Goal: Check status: Check status

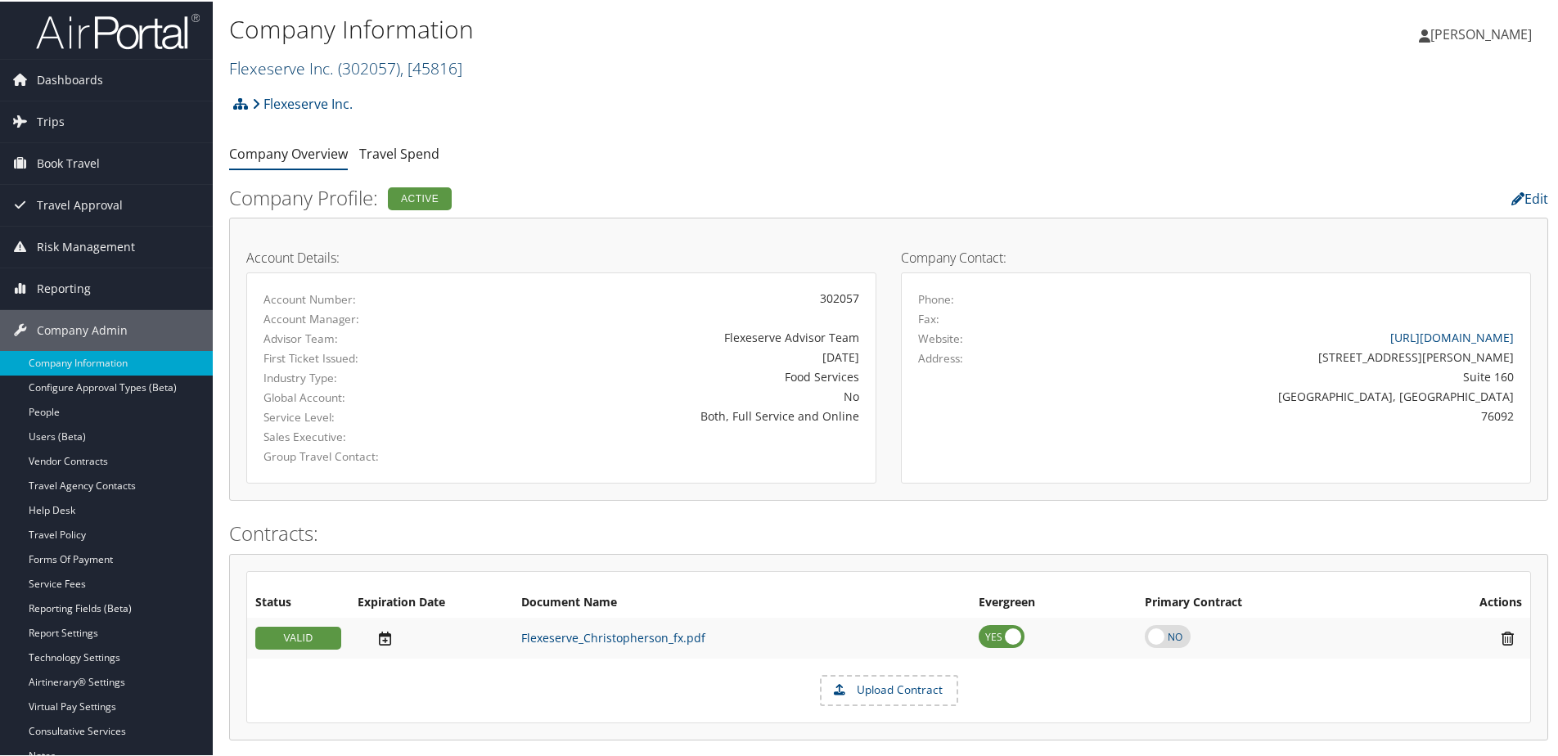
click at [230, 69] on link "Flexeserve Inc. ( 302057 ) , [ 45816 ]" at bounding box center [345, 67] width 233 height 22
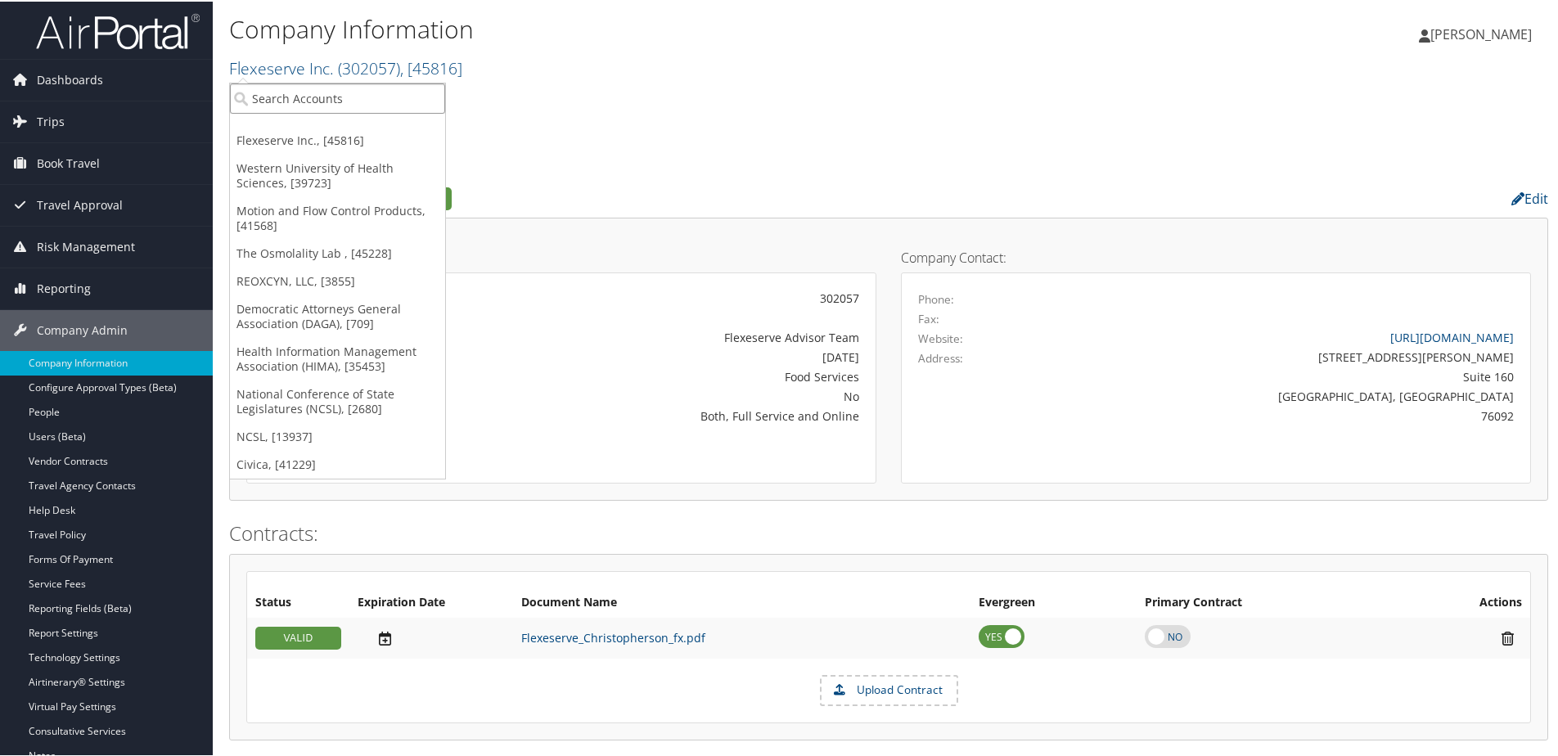
click at [314, 91] on input "search" at bounding box center [337, 97] width 215 height 30
type input "Keebo"
click at [303, 130] on div "Keebo, Inc. (302061), [45863]" at bounding box center [337, 126] width 233 height 15
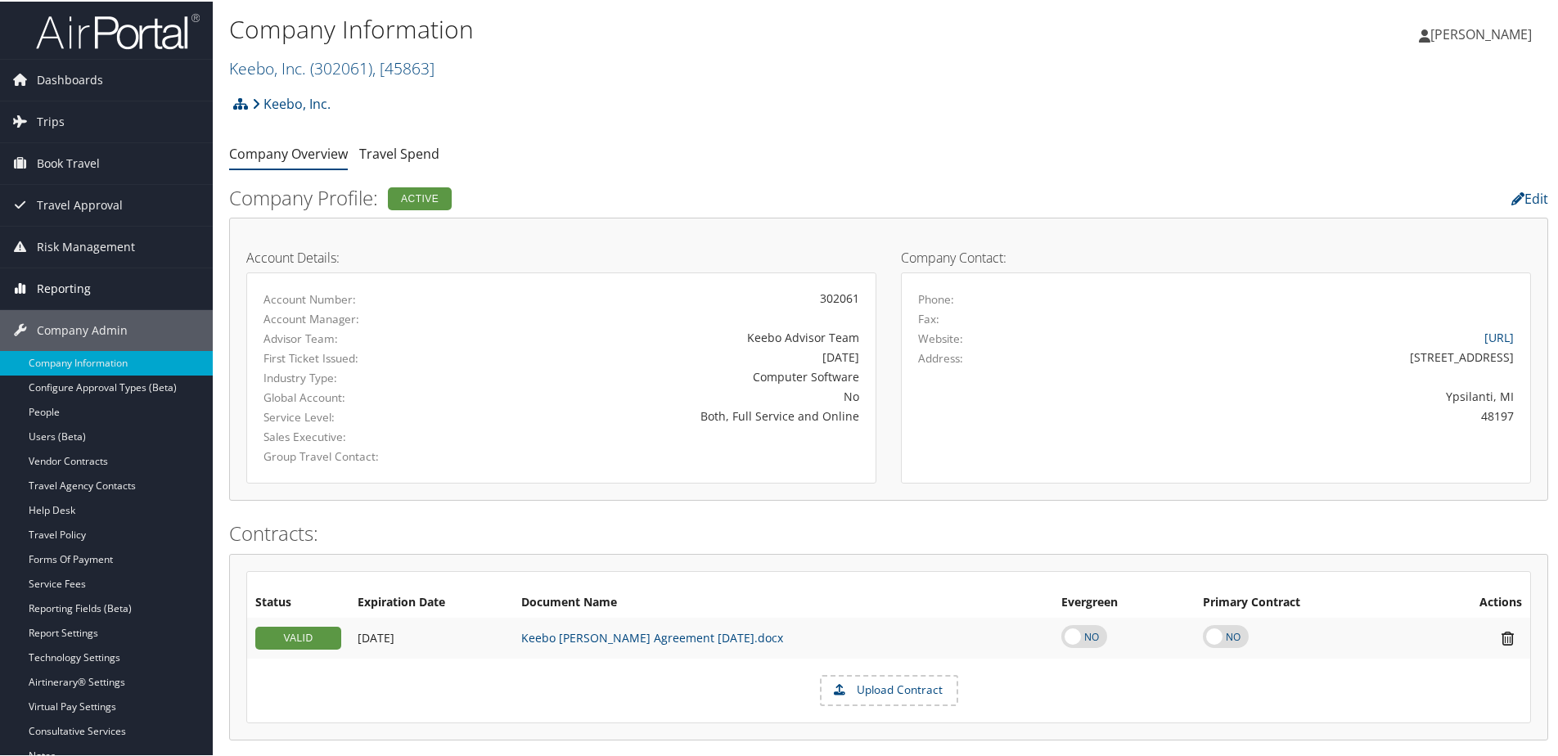
click at [83, 282] on span "Reporting" at bounding box center [64, 287] width 54 height 41
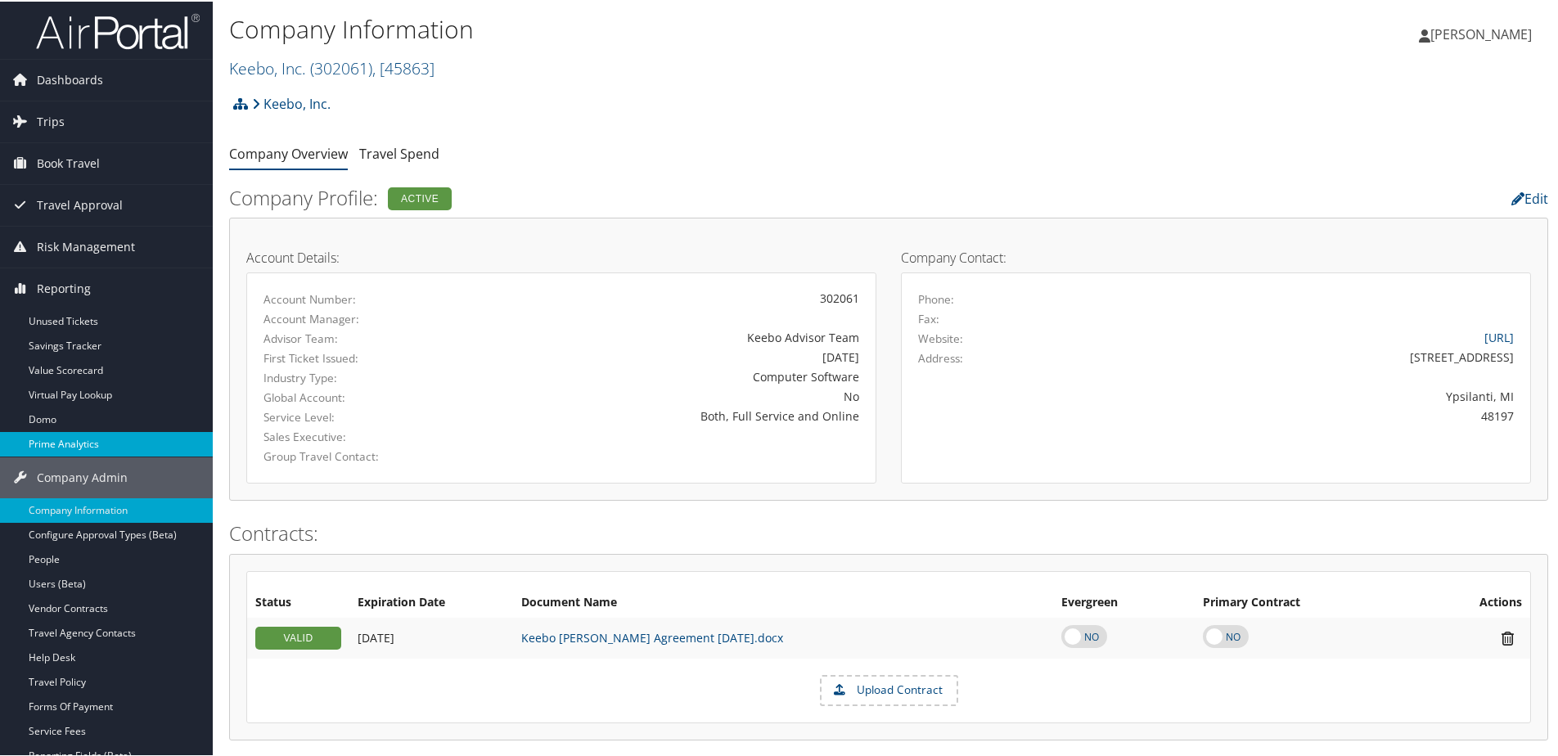
click at [77, 436] on link "Prime Analytics" at bounding box center [106, 442] width 213 height 25
click at [260, 60] on link "Keebo, Inc. ( 302061 ) , [ 45863 ]" at bounding box center [331, 67] width 205 height 22
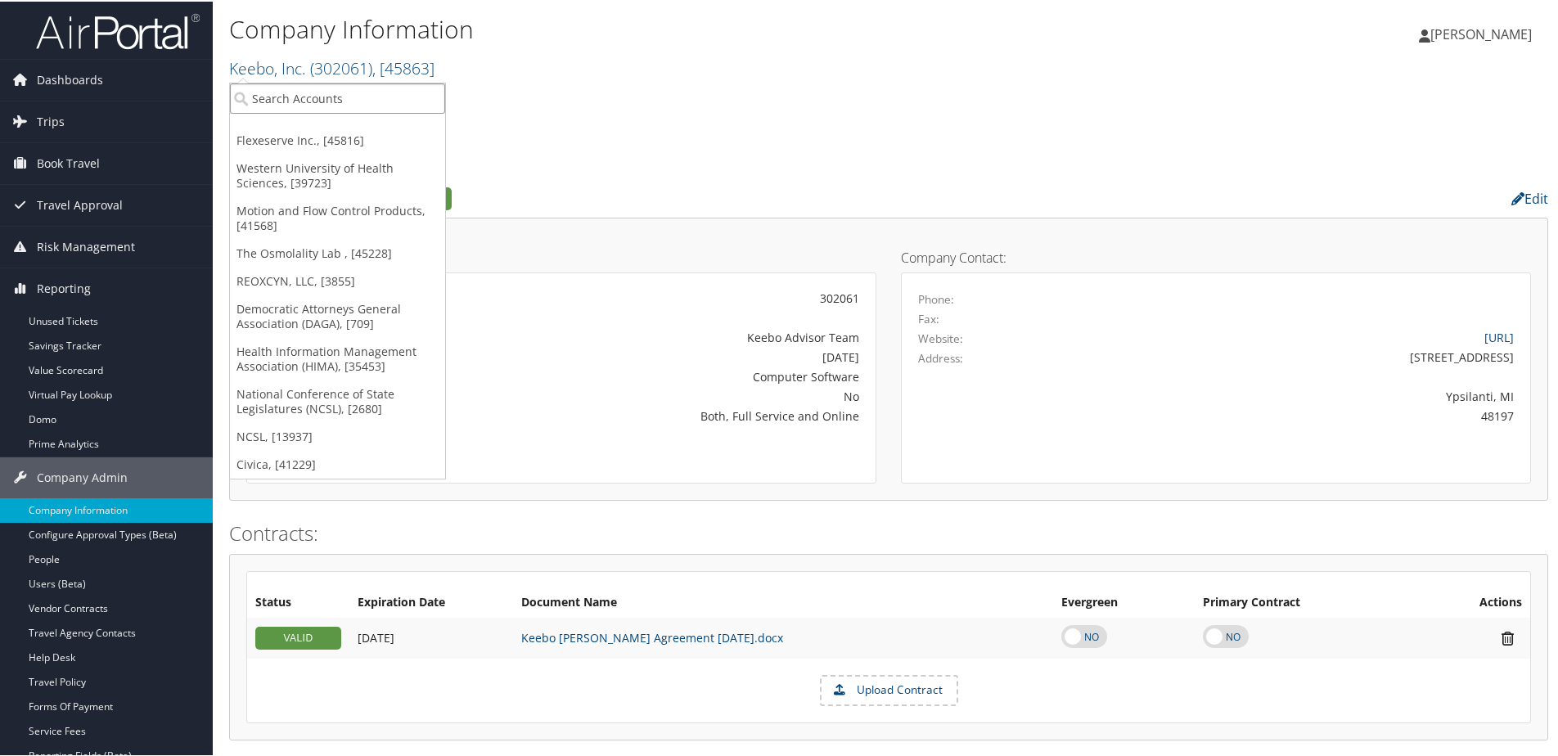
click at [271, 97] on input "search" at bounding box center [337, 97] width 215 height 30
click at [50, 119] on span "Trips" at bounding box center [51, 120] width 28 height 41
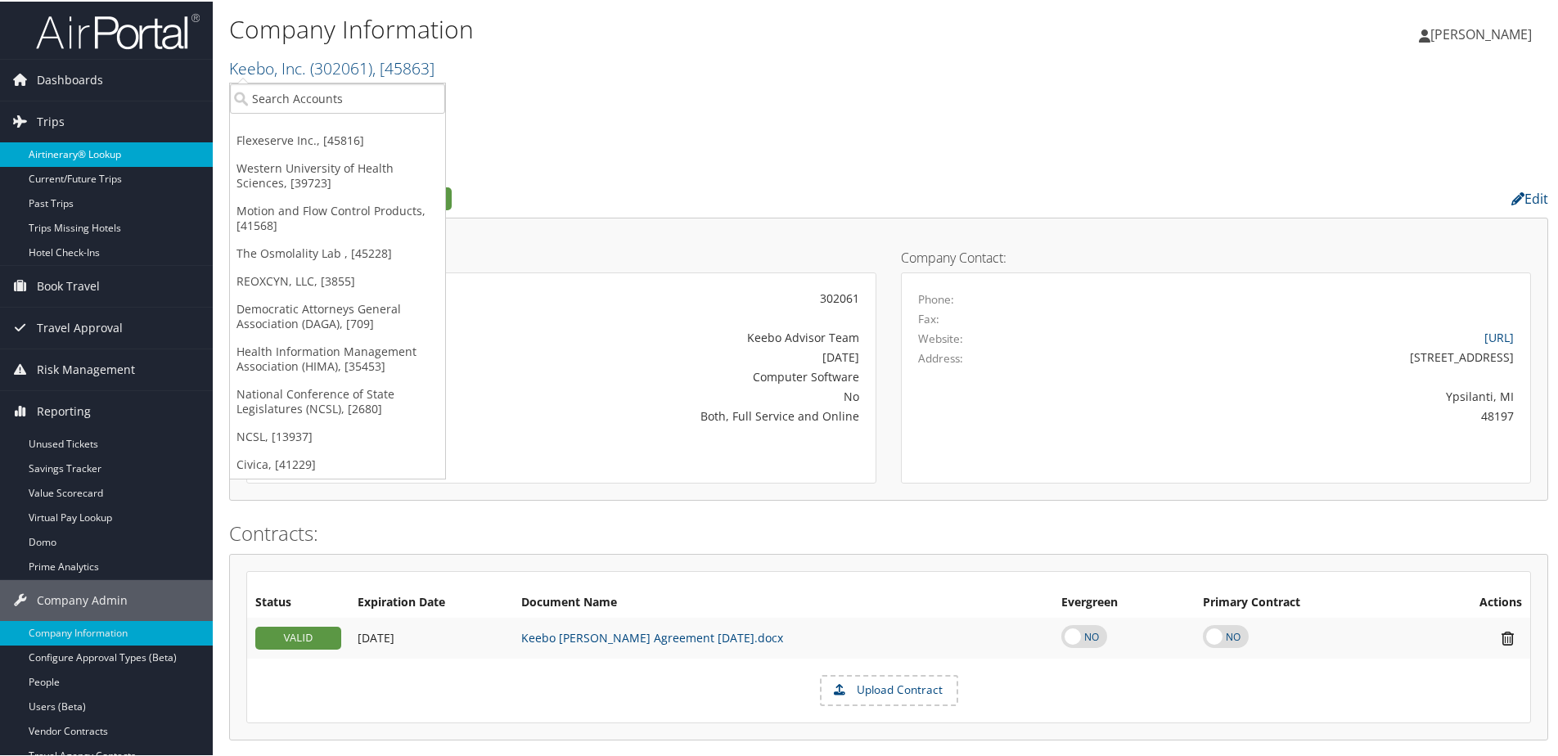
click at [53, 146] on link "Airtinerary® Lookup" at bounding box center [106, 153] width 213 height 25
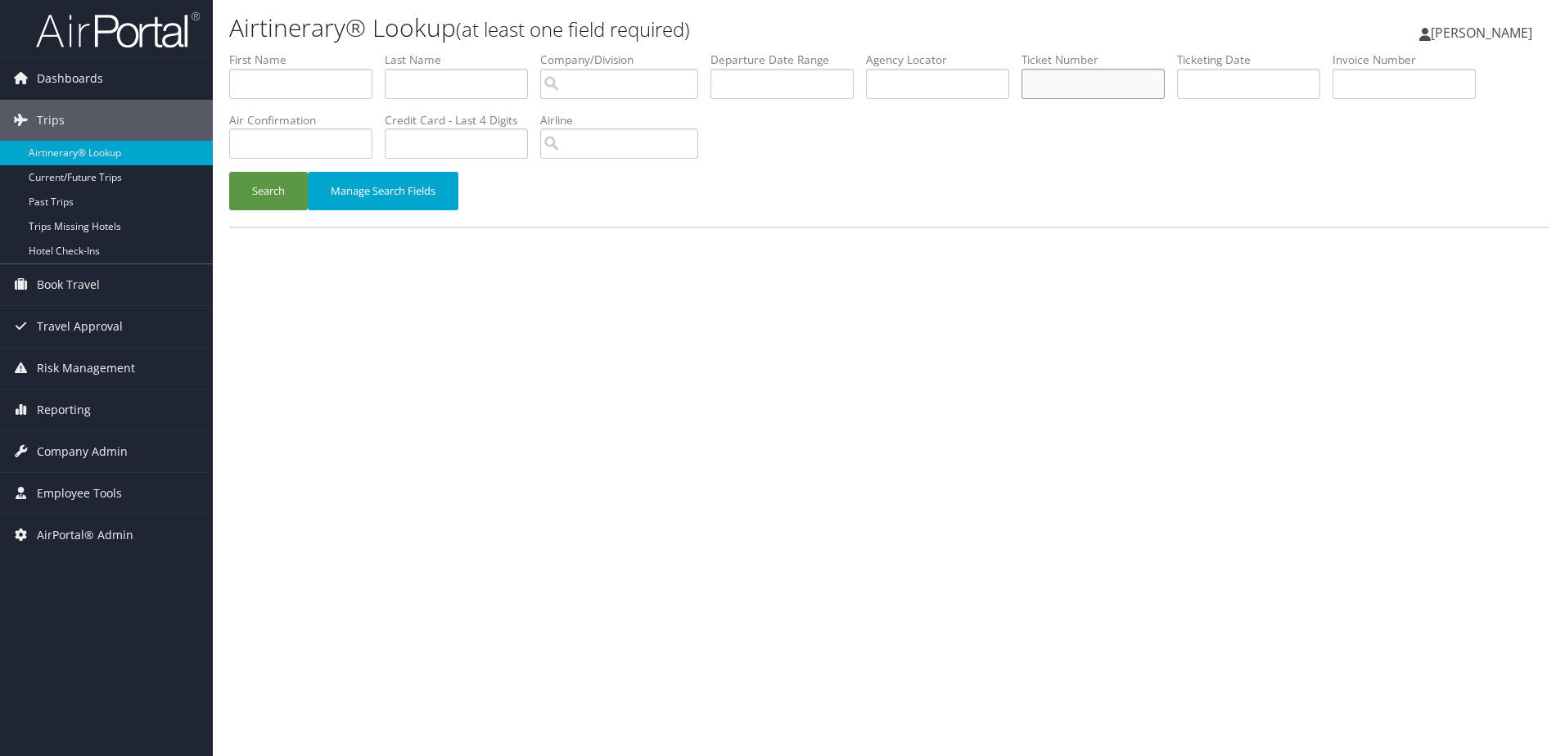
paste input "5267309387941"
type input "5267309387941"
click at [249, 196] on button "Search" at bounding box center [268, 191] width 79 height 38
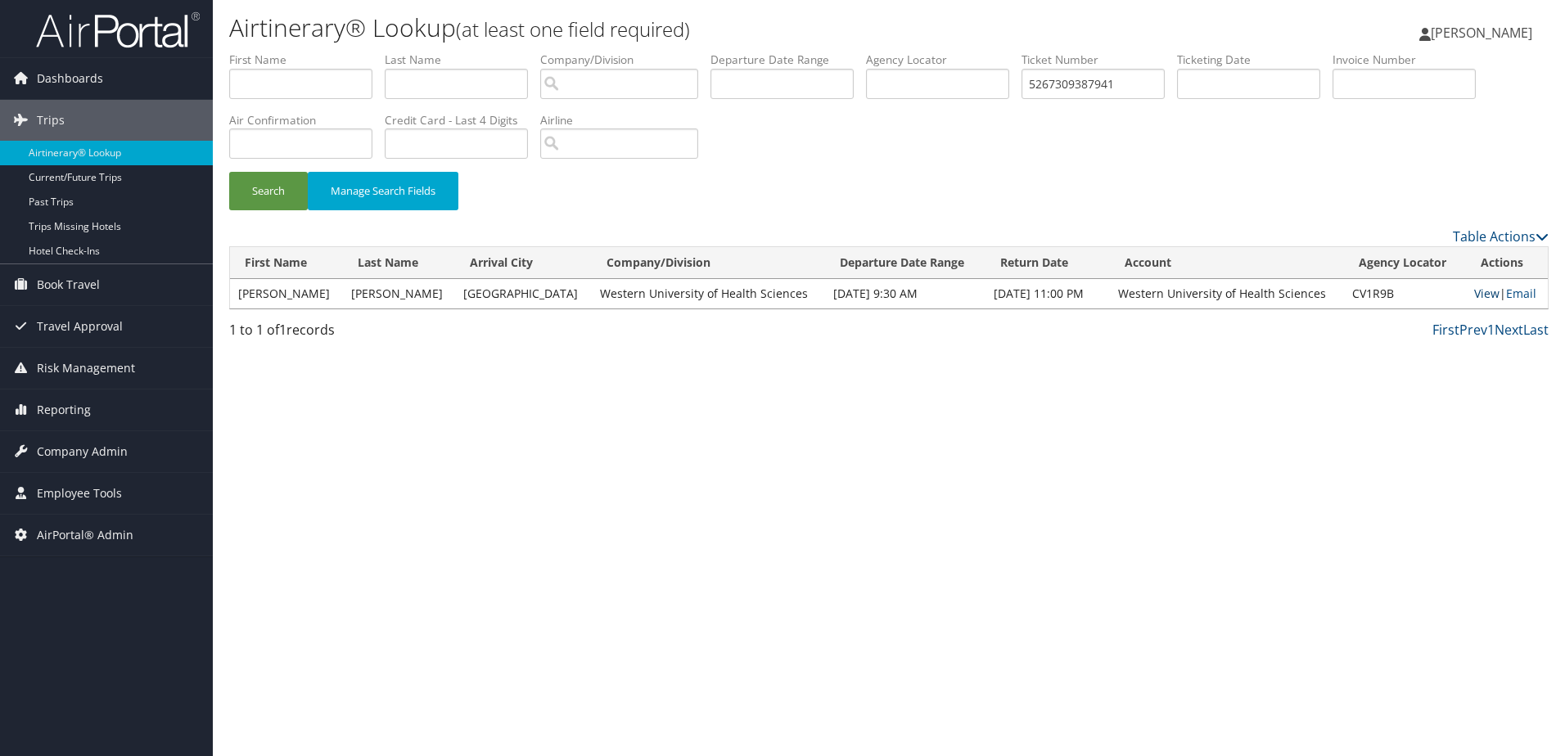
click at [1474, 294] on link "View" at bounding box center [1486, 294] width 25 height 16
drag, startPoint x: 1129, startPoint y: 78, endPoint x: 994, endPoint y: 83, distance: 135.2
click at [994, 52] on ul "First Name Last Name Departure City Arrival City Company/Division Airport/City …" at bounding box center [888, 52] width 1319 height 0
paste input "167308811191"
click at [277, 199] on button "Search" at bounding box center [268, 191] width 79 height 38
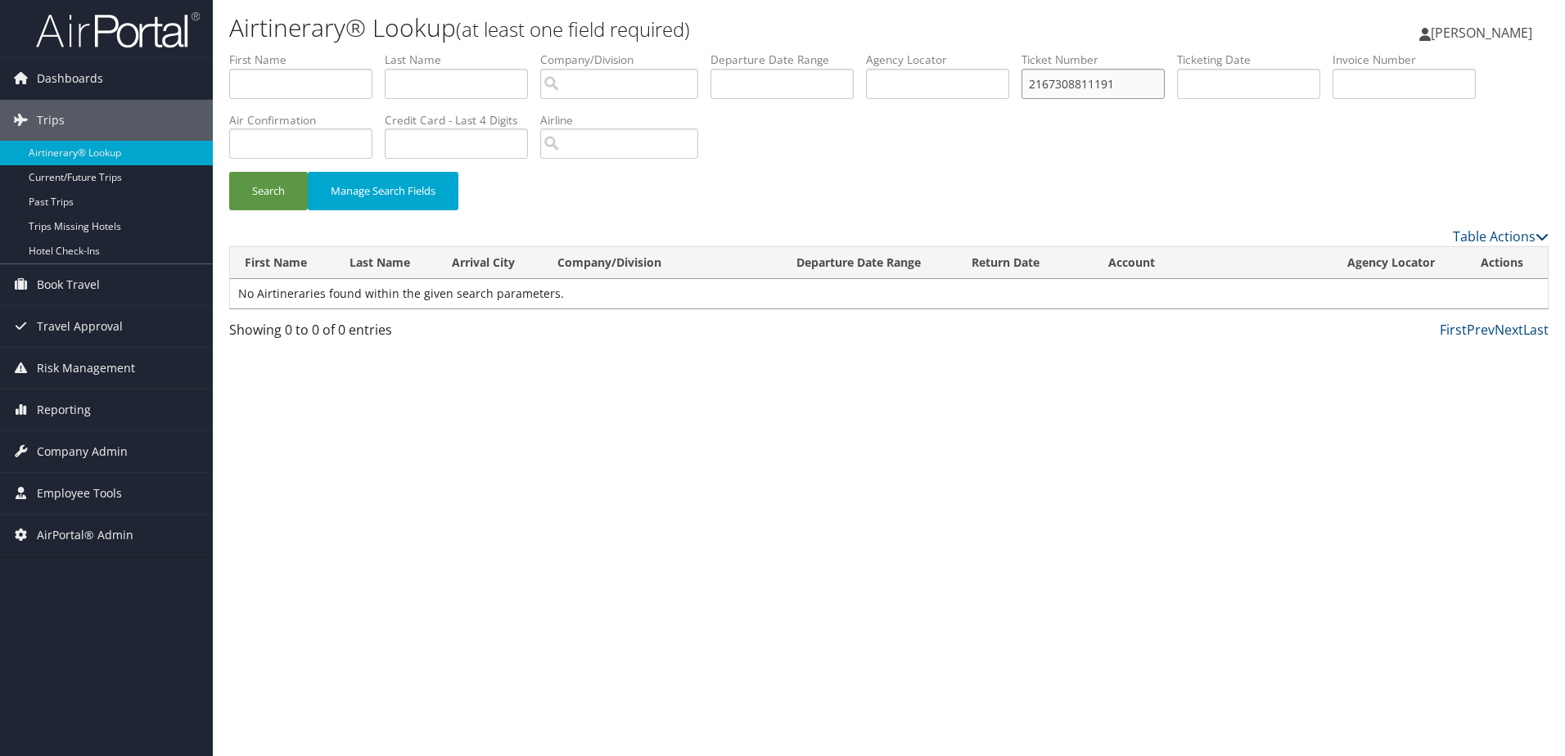
click at [1050, 88] on input "2167308811191" at bounding box center [1092, 84] width 143 height 30
type input "0167308811191"
click at [268, 193] on button "Search" at bounding box center [268, 191] width 79 height 38
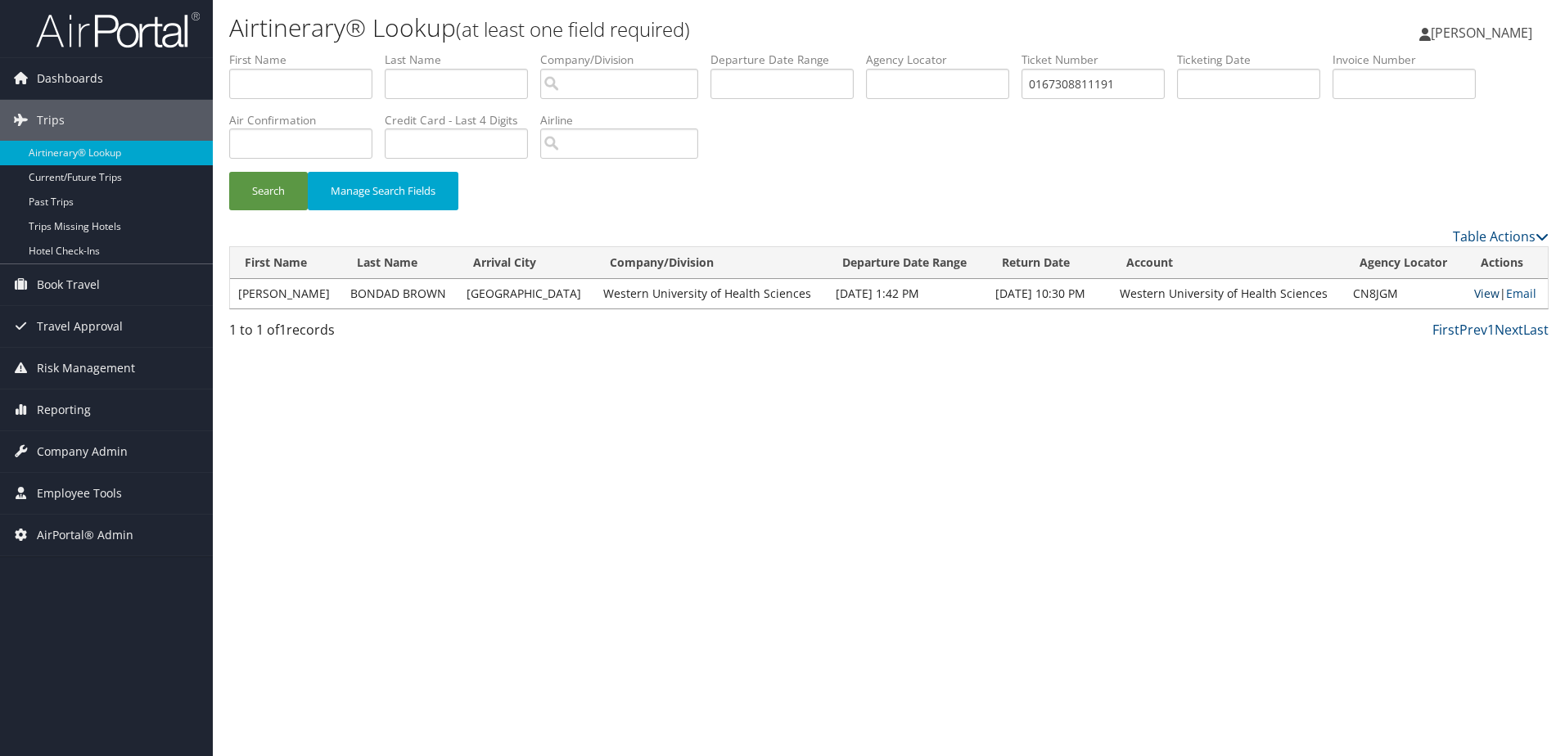
click at [1474, 292] on link "View" at bounding box center [1486, 294] width 25 height 16
drag, startPoint x: 1139, startPoint y: 83, endPoint x: 963, endPoint y: 84, distance: 176.0
click at [963, 52] on ul "First Name Last Name Departure City Arrival City Company/Division Airport/City …" at bounding box center [888, 52] width 1319 height 0
paste input "277309557338"
type input "277309557338"
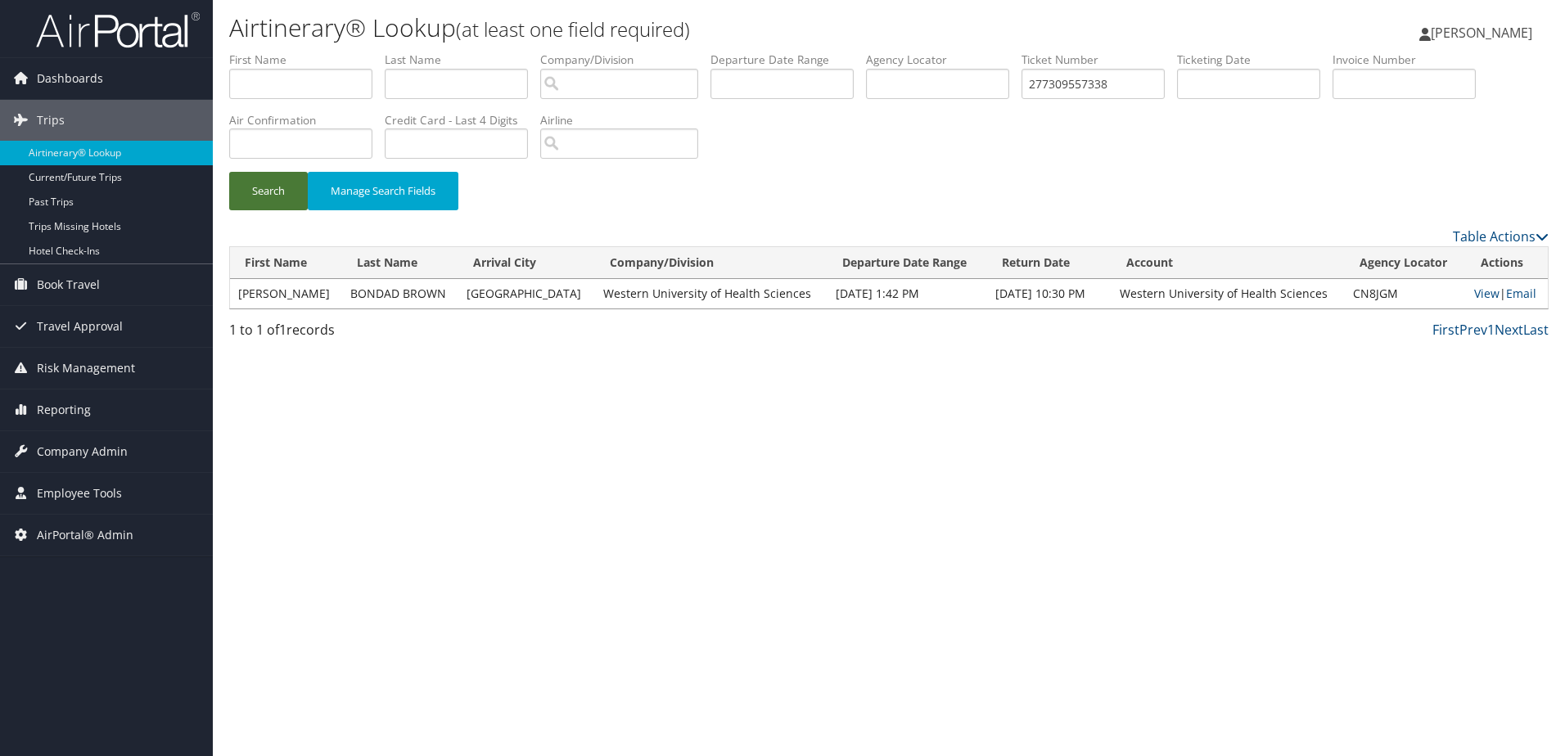
click at [272, 192] on button "Search" at bounding box center [268, 191] width 79 height 38
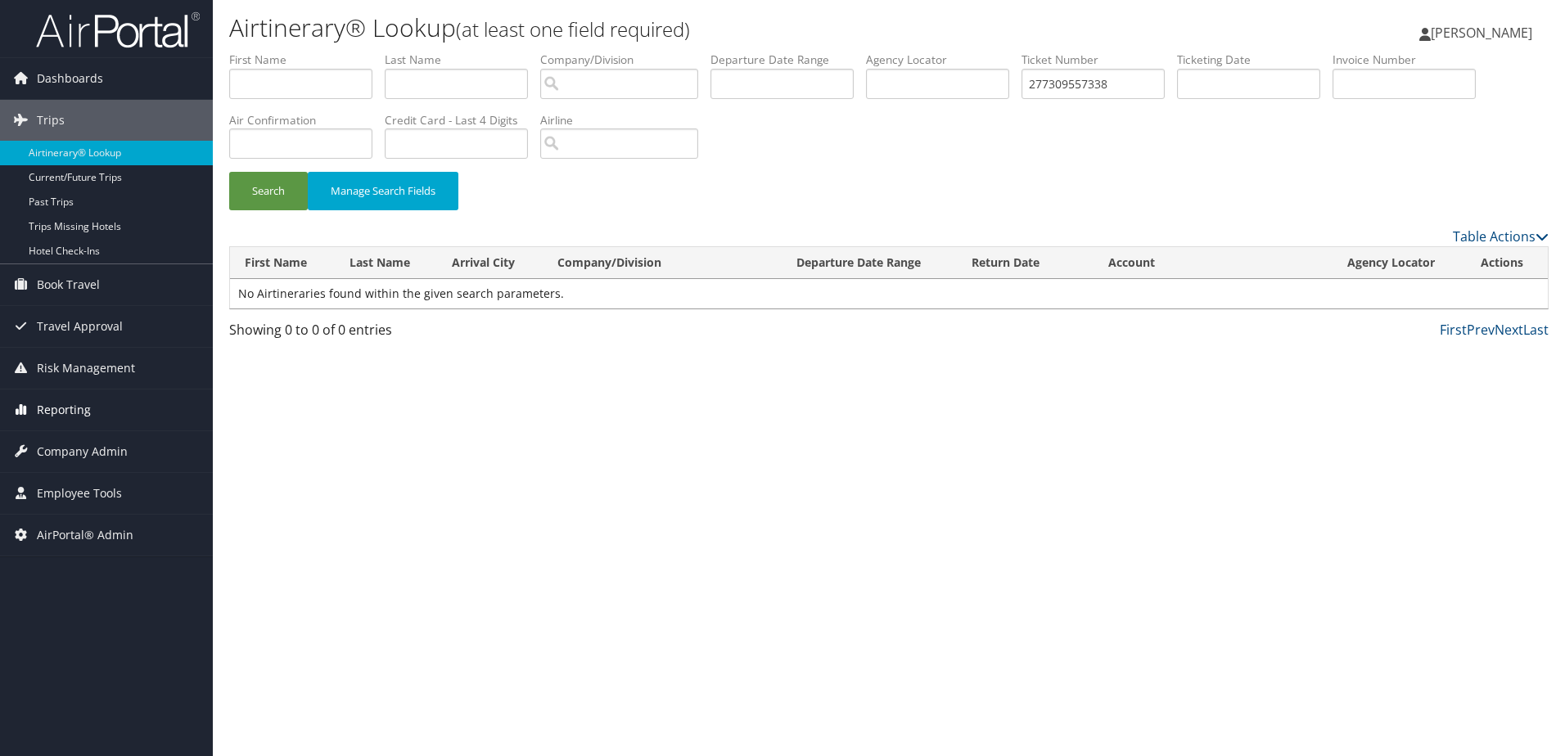
click at [61, 406] on span "Reporting" at bounding box center [64, 410] width 54 height 41
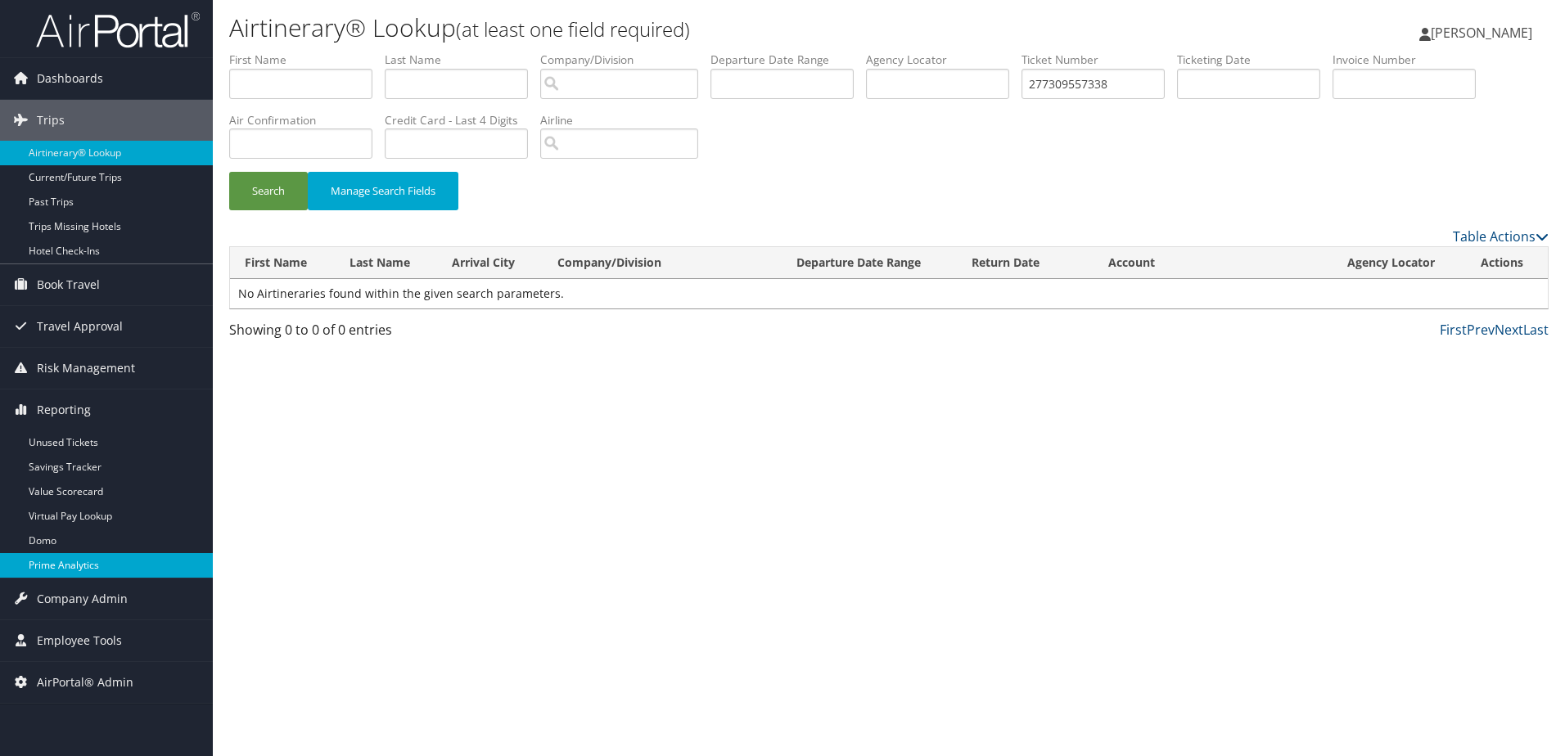
click at [58, 554] on link "Prime Analytics" at bounding box center [106, 565] width 213 height 25
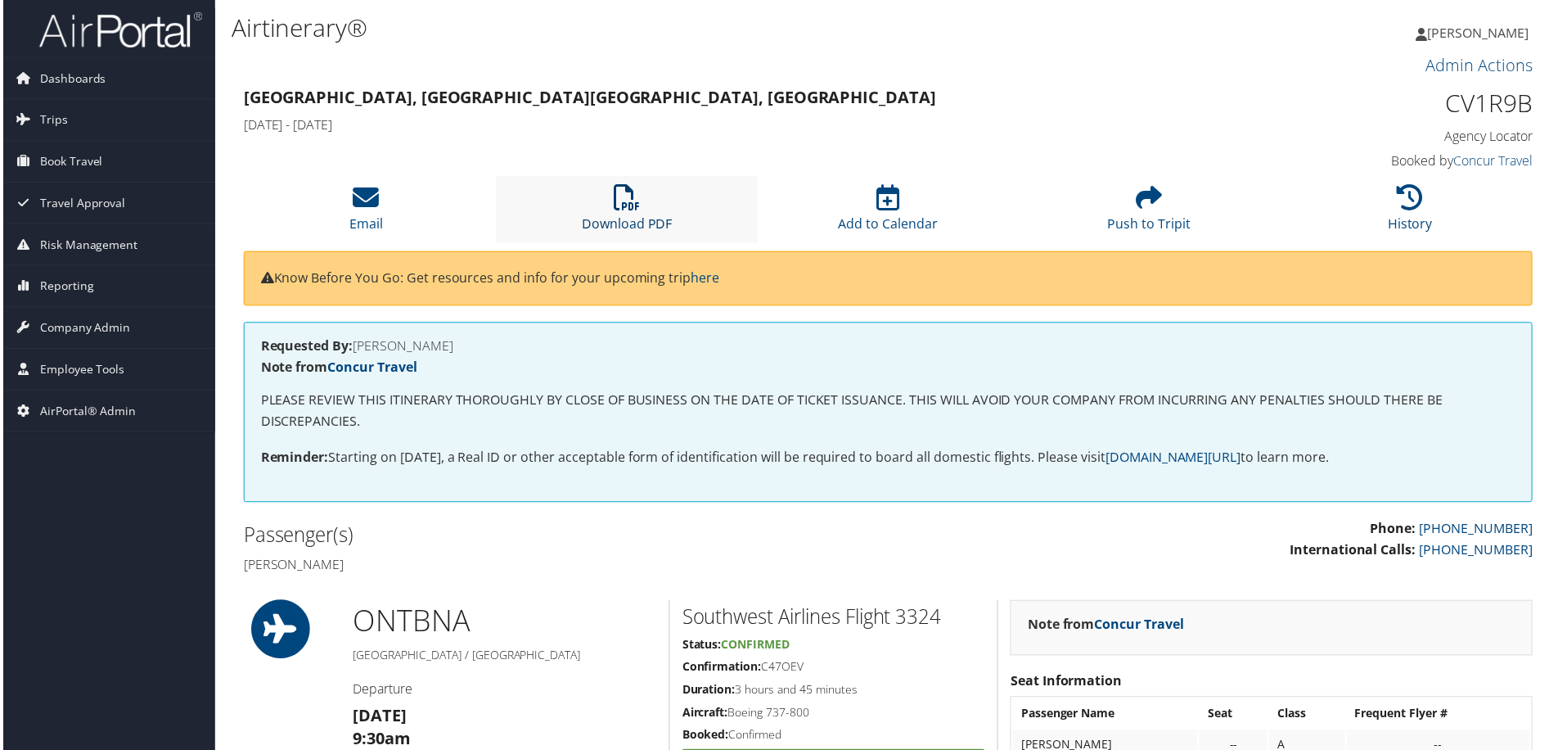
click at [626, 195] on icon at bounding box center [627, 198] width 26 height 26
click at [629, 201] on icon at bounding box center [627, 198] width 26 height 26
